Goal: Find specific page/section: Find specific page/section

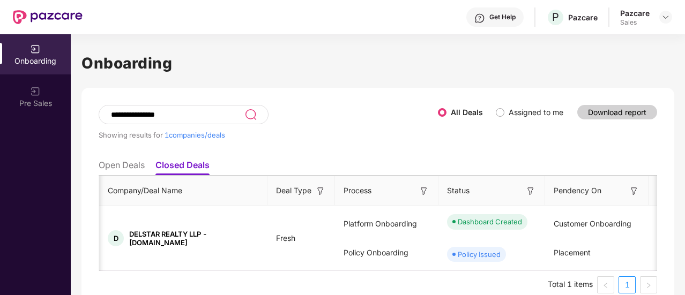
scroll to position [0, 707]
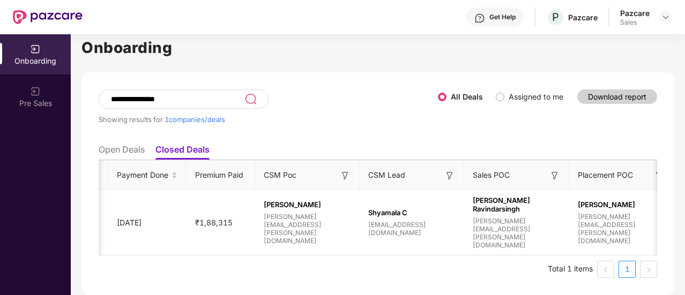
click at [112, 139] on ul "Open Deals Closed Deals" at bounding box center [378, 149] width 558 height 21
click at [121, 144] on li "Open Deals" at bounding box center [122, 152] width 46 height 16
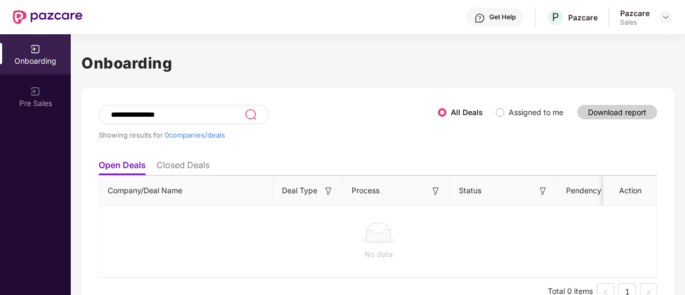
click at [185, 162] on li "Closed Deals" at bounding box center [182, 168] width 53 height 16
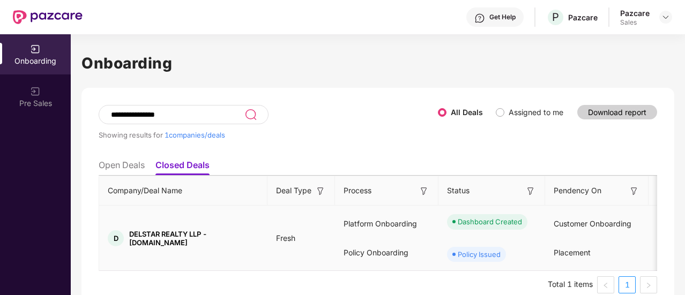
click at [240, 271] on td "D DELSTAR REALTY LLP - [DOMAIN_NAME]" at bounding box center [183, 238] width 168 height 65
